Goal: Task Accomplishment & Management: Manage account settings

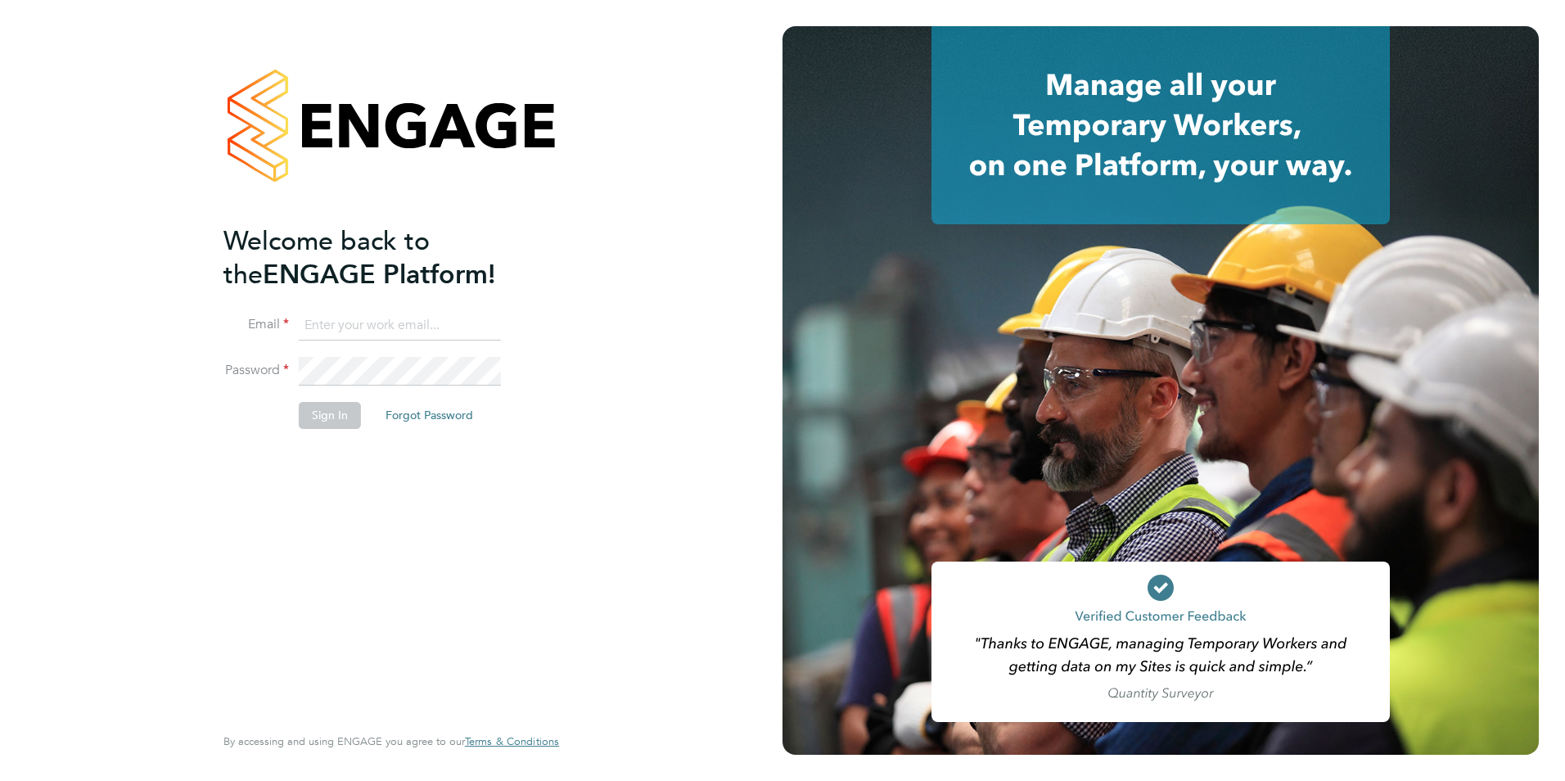
type input "shaun.white@linsco.com"
click at [333, 424] on button "Sign In" at bounding box center [330, 415] width 62 height 26
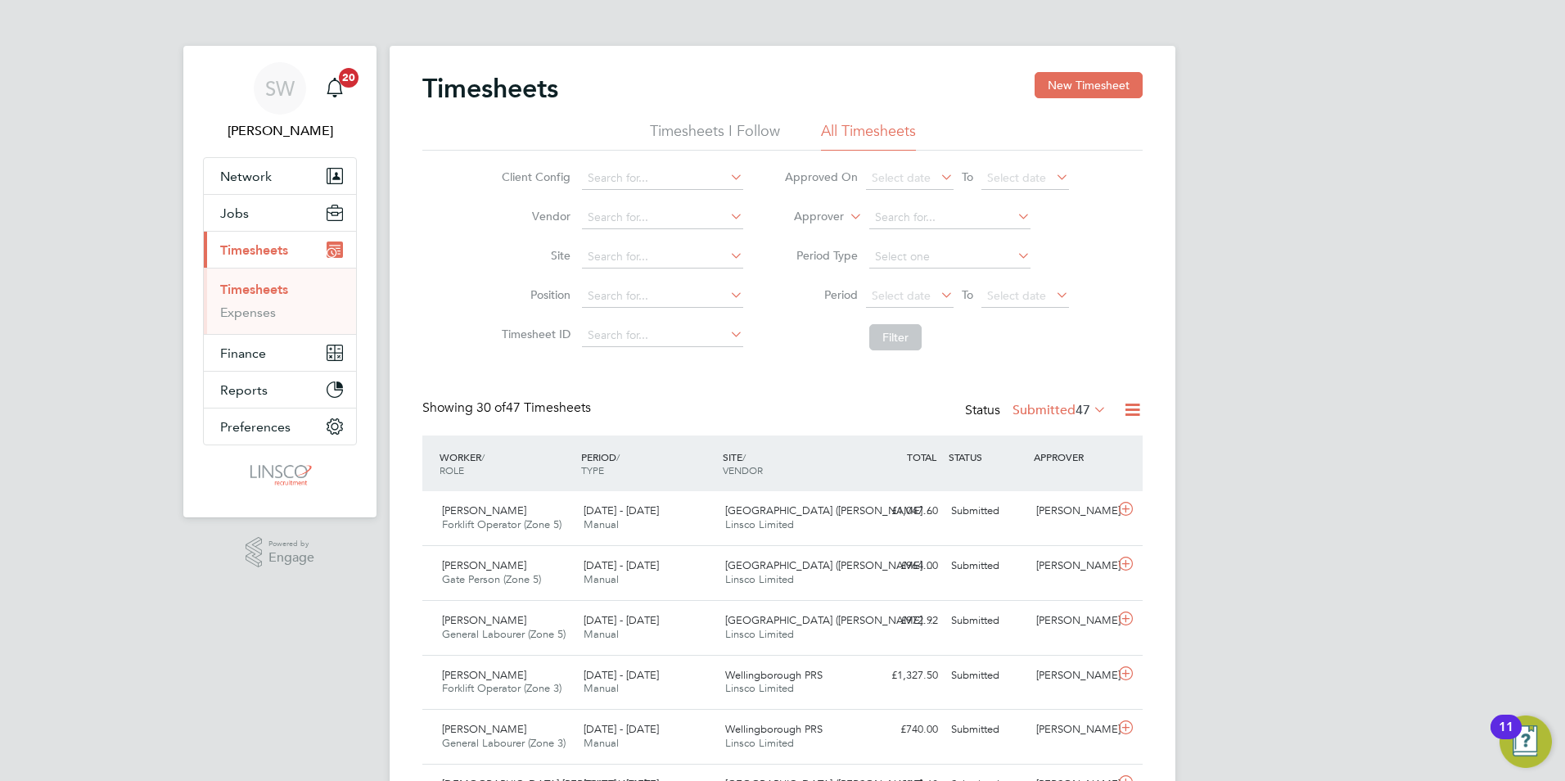
click at [1034, 403] on label "Submitted 47" at bounding box center [1059, 410] width 94 height 16
click at [1026, 511] on li "Approved" at bounding box center [1031, 508] width 75 height 23
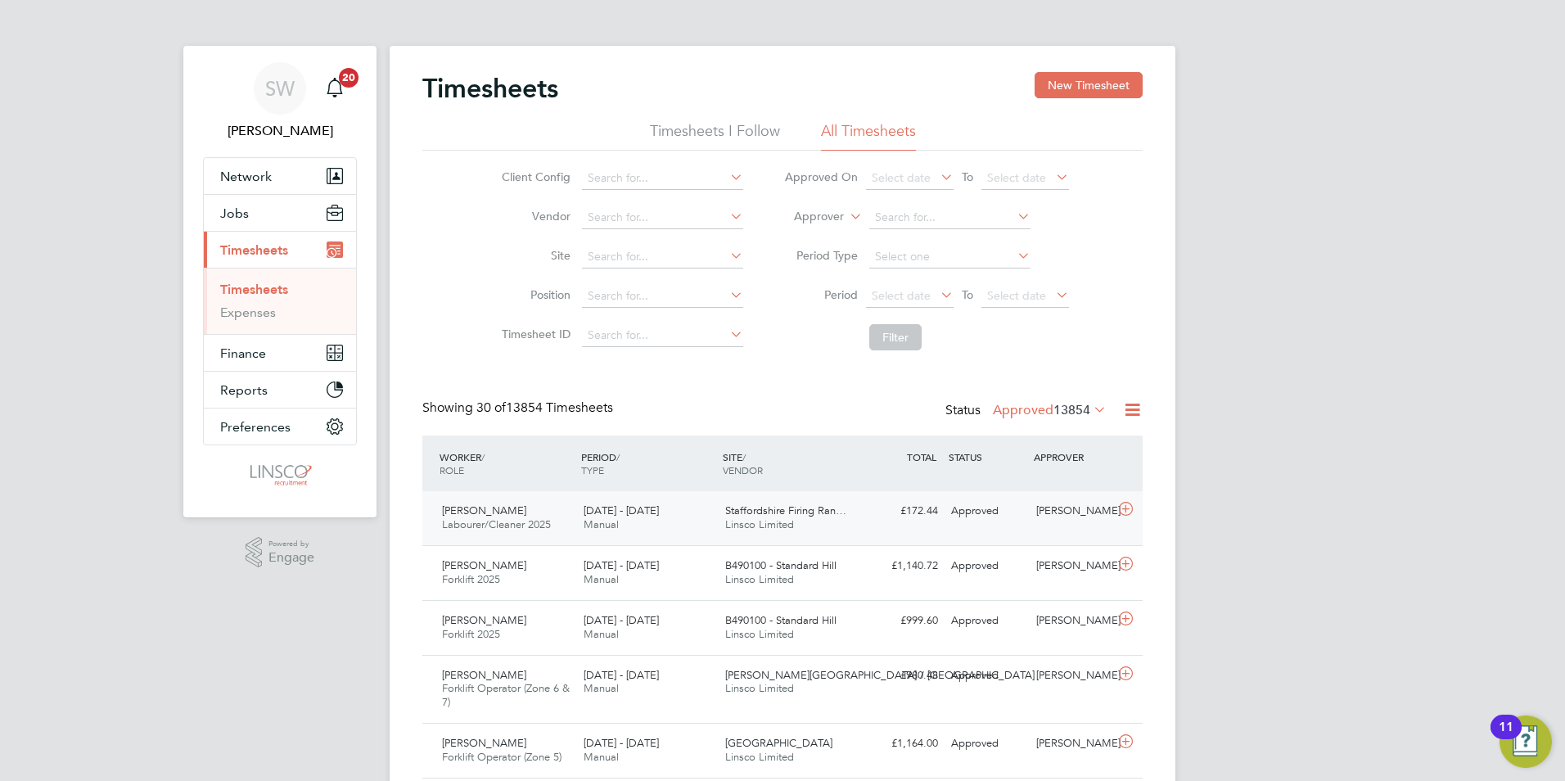
click at [874, 525] on div "£172.44 Approved" at bounding box center [901, 511] width 85 height 27
click at [243, 216] on span "Jobs" at bounding box center [234, 213] width 29 height 16
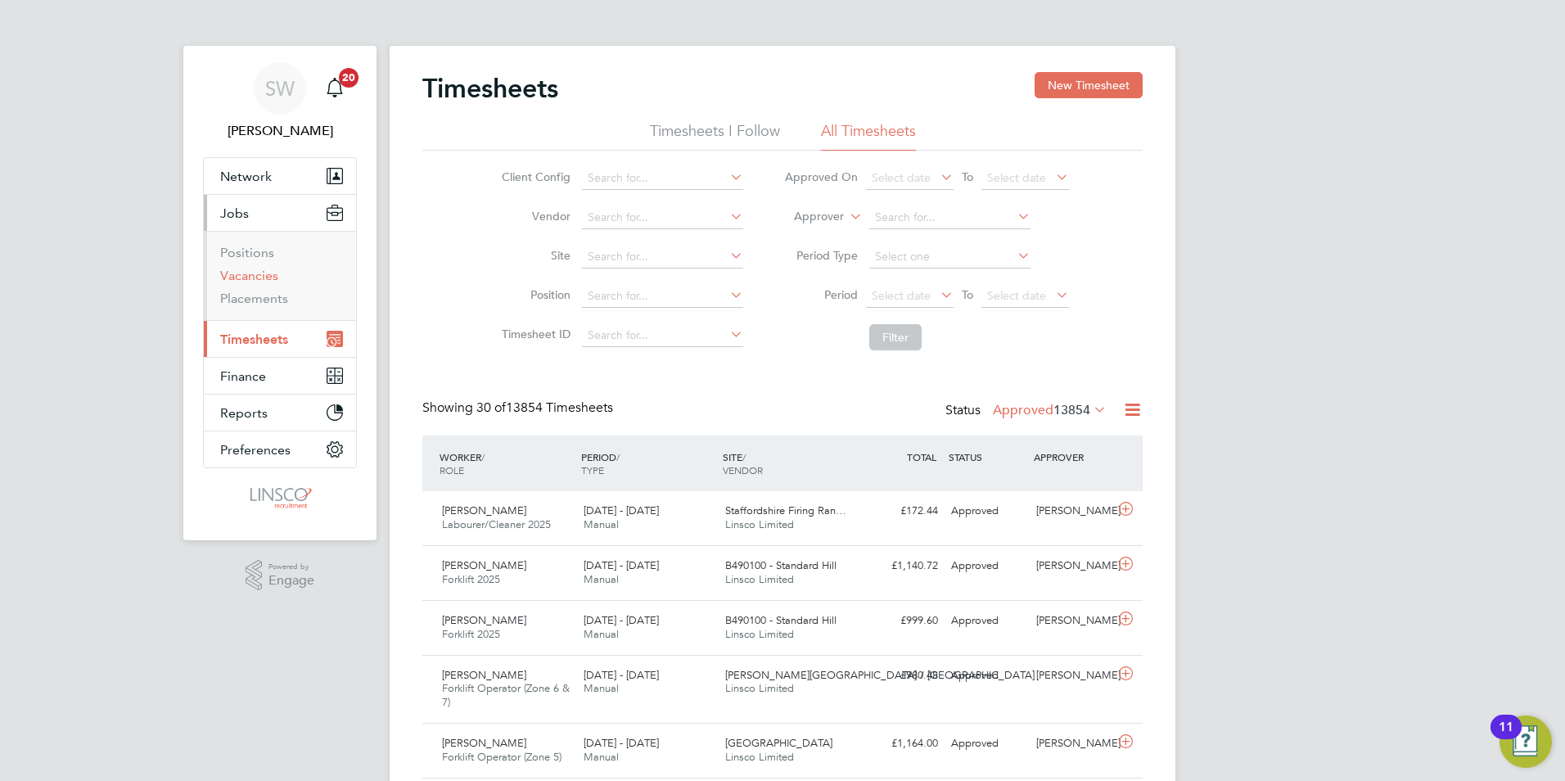
click at [254, 277] on link "Vacancies" at bounding box center [249, 276] width 58 height 16
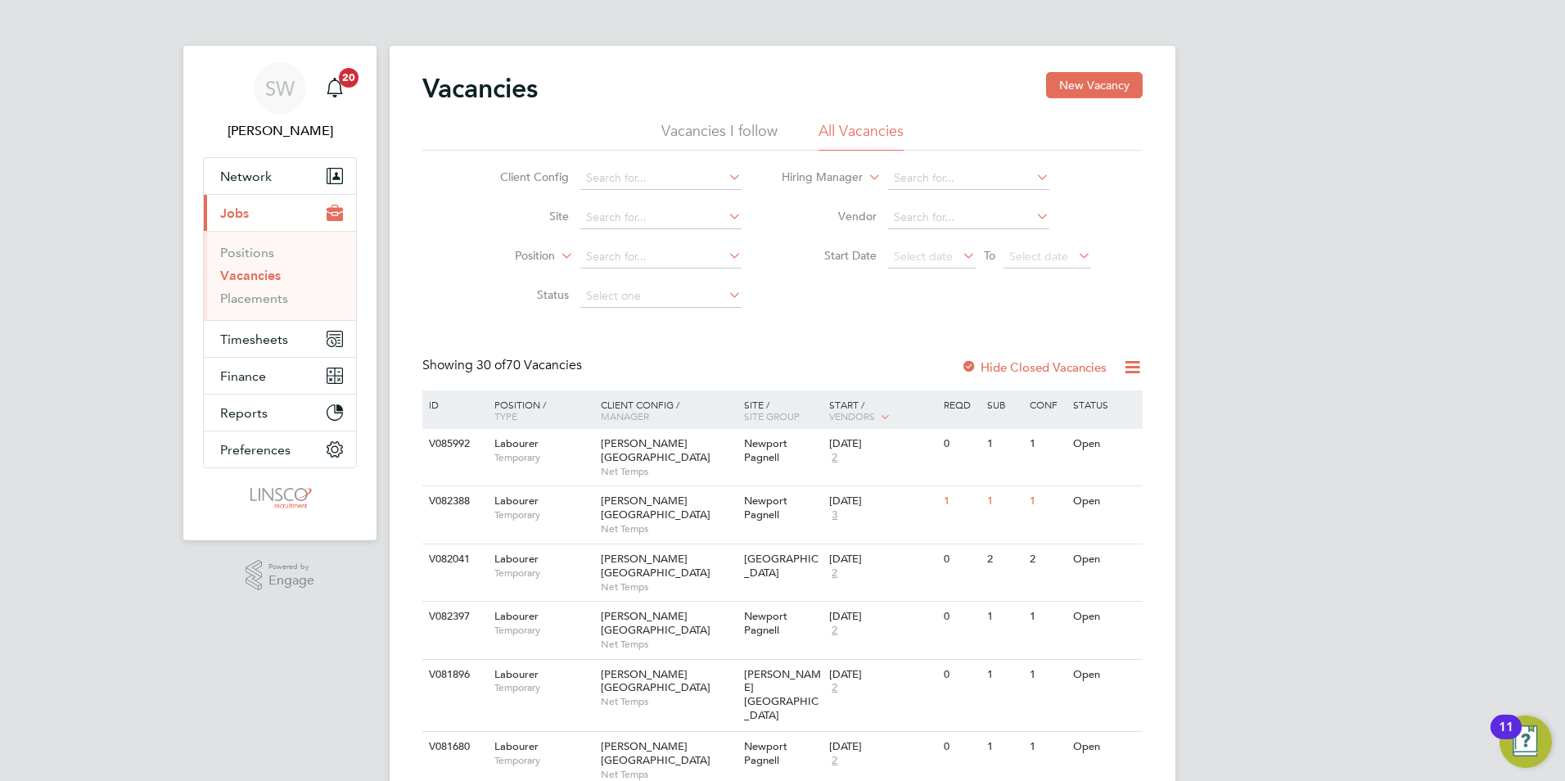
click at [959, 255] on icon at bounding box center [959, 255] width 0 height 23
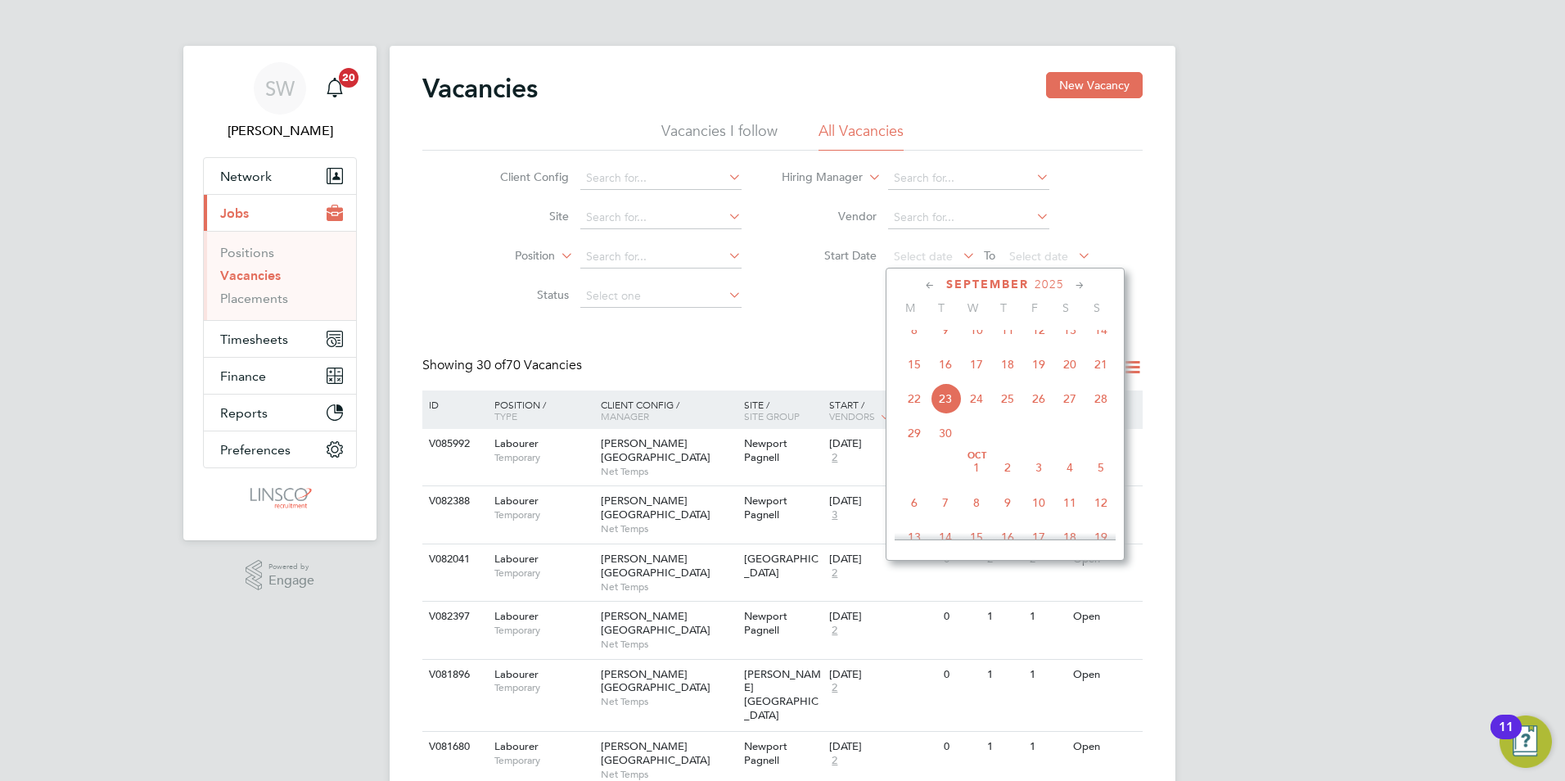
click at [948, 407] on span "23" at bounding box center [945, 398] width 31 height 31
